Goal: Information Seeking & Learning: Learn about a topic

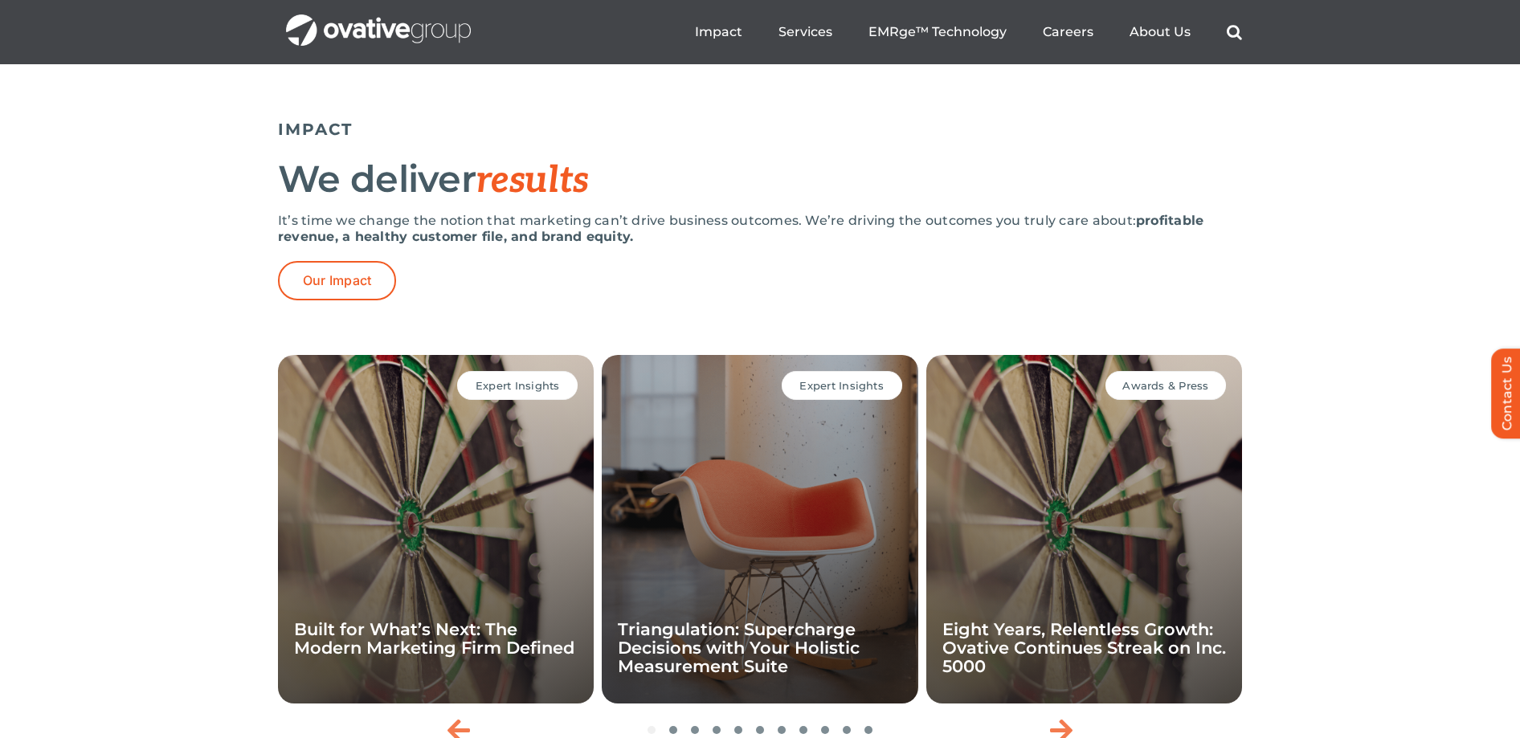
scroll to position [3113, 0]
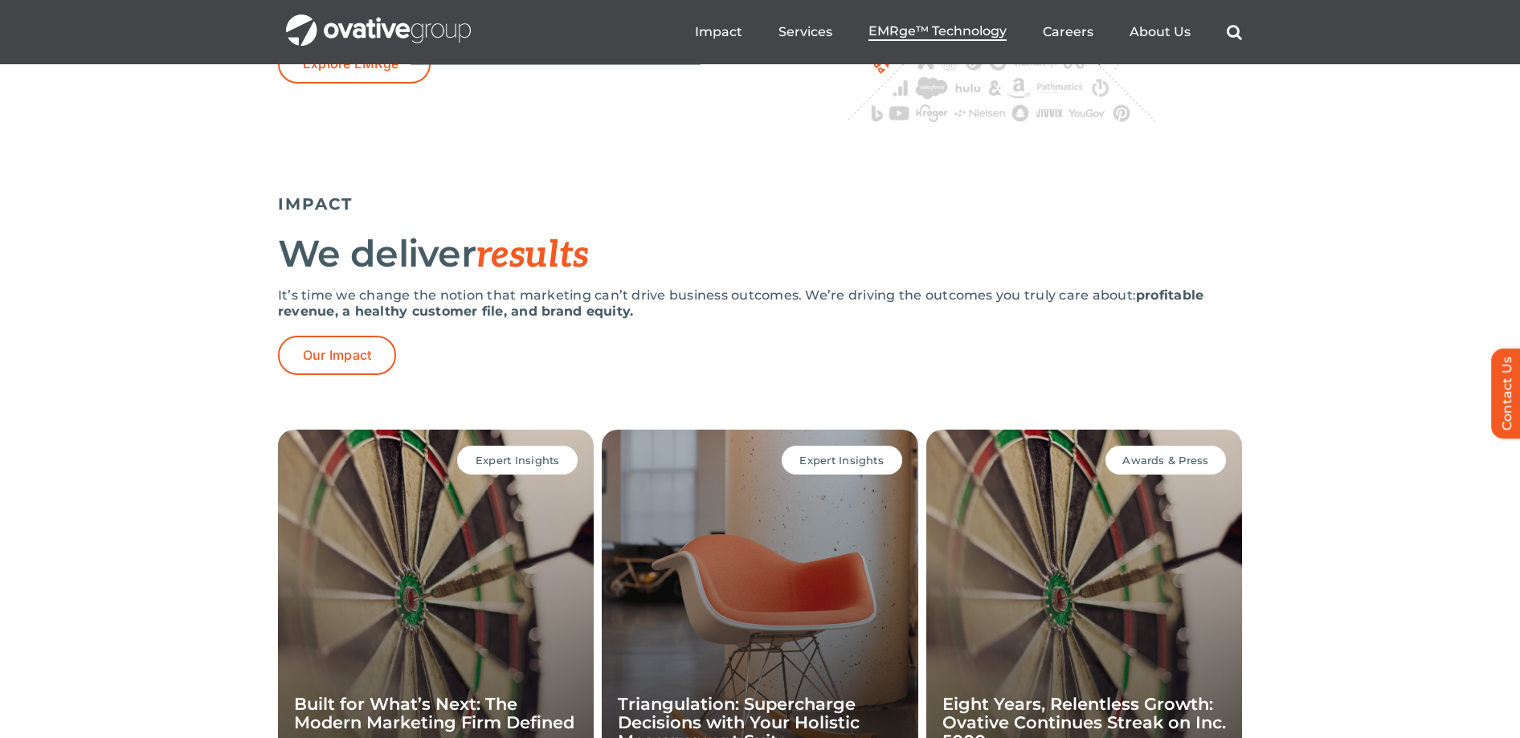
click at [915, 27] on span "EMRge™ Technology" at bounding box center [937, 31] width 138 height 16
